Goal: Use online tool/utility: Utilize a website feature to perform a specific function

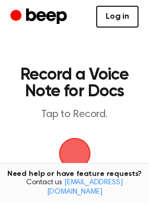
click at [125, 18] on link "Log in" at bounding box center [117, 17] width 42 height 22
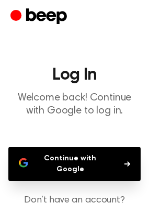
click at [99, 163] on button "Continue with Google" at bounding box center [74, 164] width 132 height 34
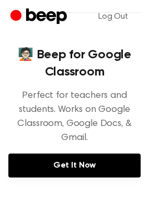
scroll to position [261, 0]
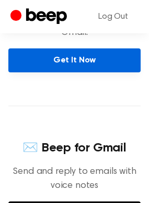
click at [64, 61] on link "Get It Now" at bounding box center [74, 60] width 132 height 24
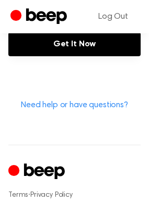
scroll to position [521, 0]
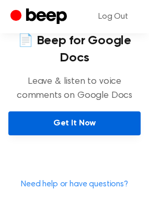
click at [91, 119] on link "Get It Now" at bounding box center [74, 124] width 132 height 24
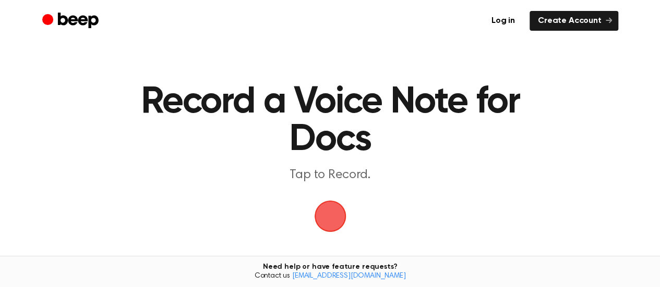
click at [323, 210] on span "button" at bounding box center [329, 216] width 35 height 35
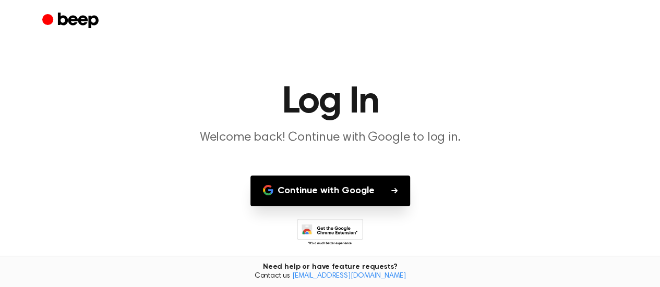
click at [348, 197] on button "Continue with Google" at bounding box center [330, 191] width 160 height 31
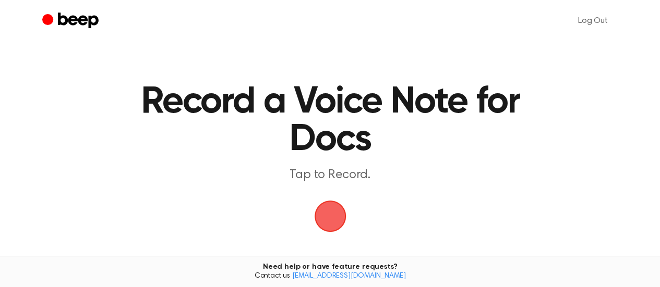
click at [331, 214] on span "button" at bounding box center [330, 217] width 42 height 42
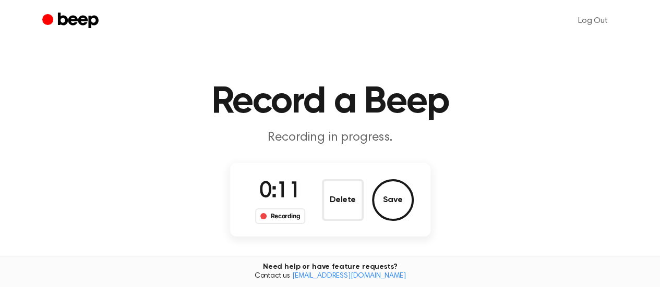
click at [393, 192] on button "Save" at bounding box center [393, 200] width 42 height 42
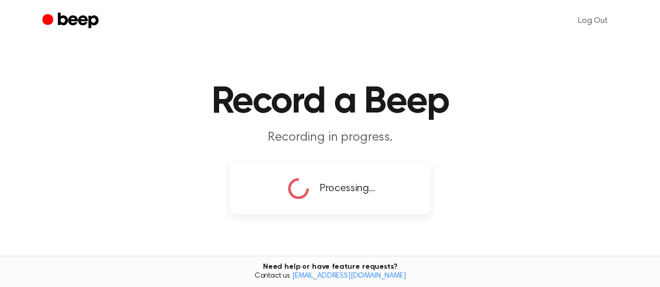
click at [520, 109] on h1 "Record a Beep" at bounding box center [330, 102] width 534 height 38
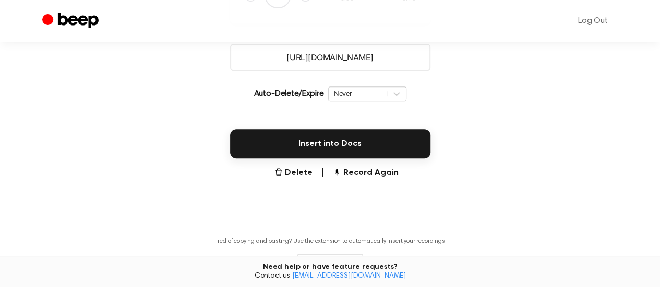
scroll to position [40, 0]
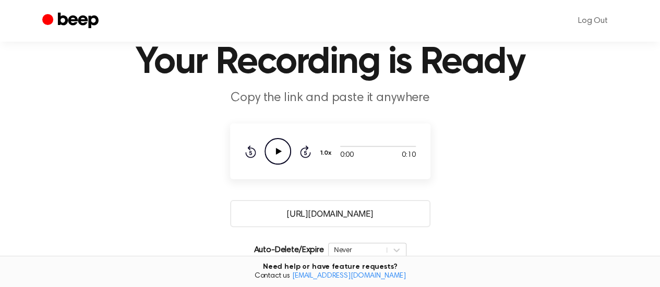
click at [279, 151] on icon at bounding box center [278, 151] width 6 height 7
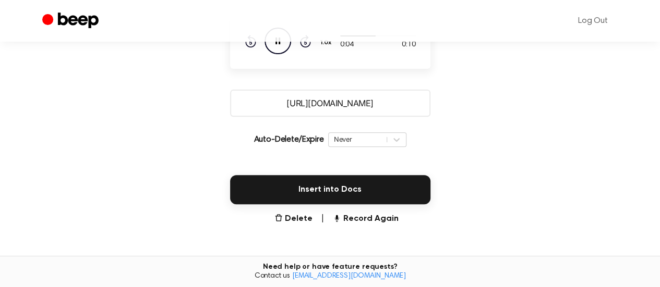
scroll to position [196, 0]
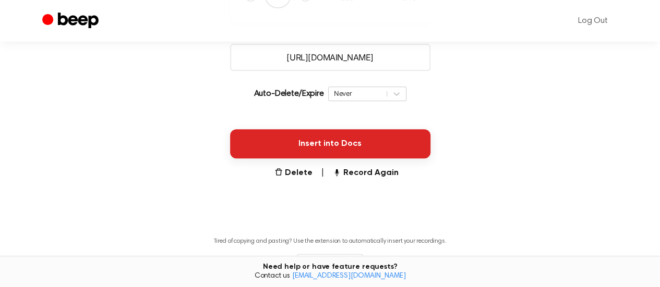
click at [365, 151] on button "Insert into Docs" at bounding box center [330, 143] width 200 height 29
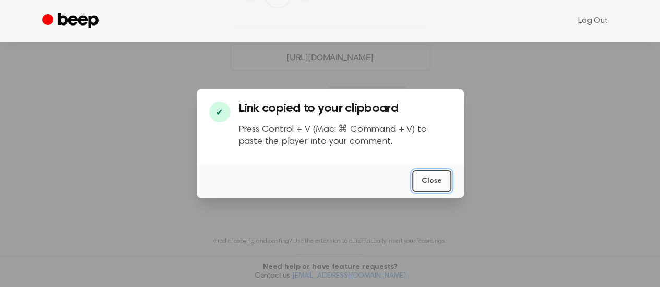
click at [428, 184] on button "Close" at bounding box center [431, 181] width 39 height 21
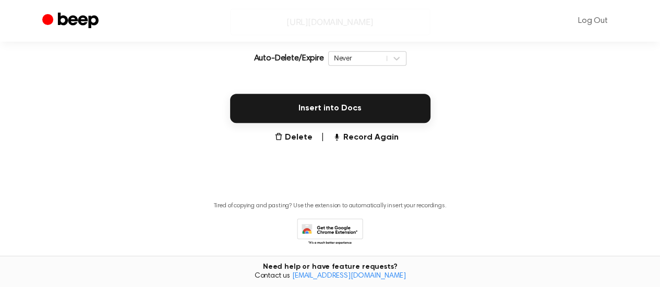
scroll to position [248, 0]
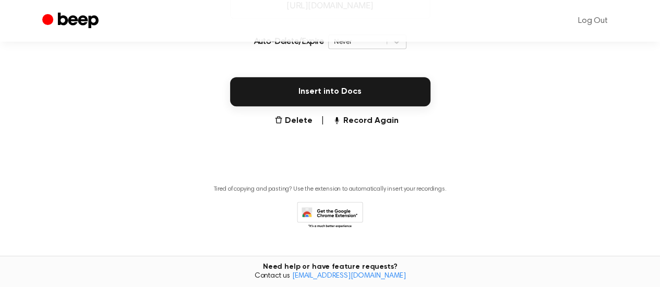
click at [335, 218] on icon at bounding box center [330, 216] width 66 height 29
